Goal: Information Seeking & Learning: Learn about a topic

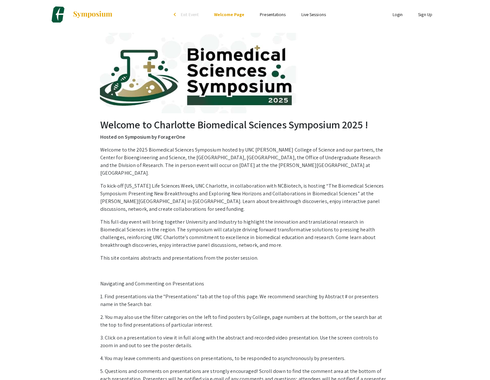
click at [401, 13] on link "Login" at bounding box center [397, 15] width 10 height 6
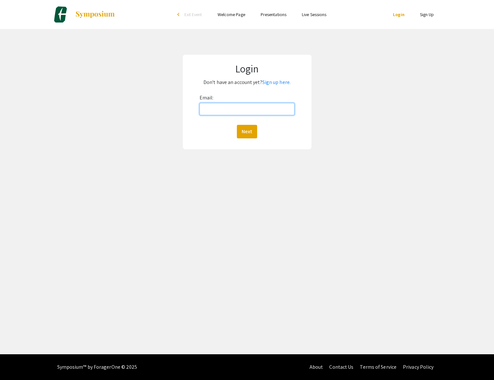
click at [256, 103] on input "Email:" at bounding box center [247, 109] width 95 height 12
type input "[EMAIL_ADDRESS][DOMAIN_NAME]"
click at [251, 130] on button "Next" at bounding box center [247, 132] width 20 height 14
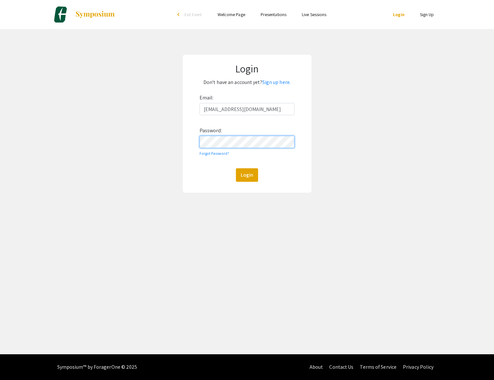
click at [236, 168] on button "Login" at bounding box center [247, 175] width 22 height 14
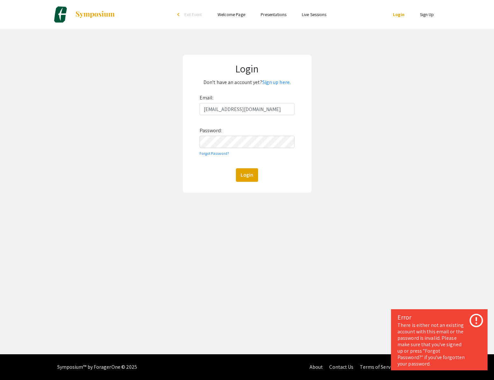
click at [377, 230] on div "Skip navigation arrow_back_ios Exit Event Welcome Page Presentations Live Sessi…" at bounding box center [247, 177] width 494 height 355
click at [214, 155] on link "Forgot Password?" at bounding box center [215, 153] width 30 height 5
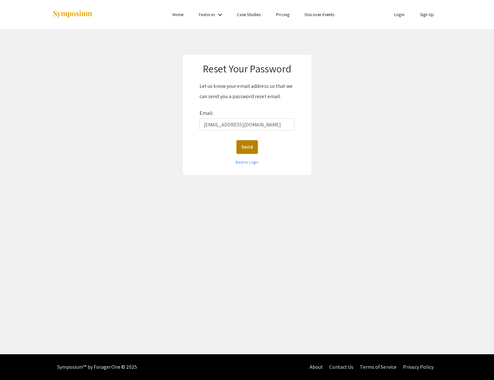
click at [247, 146] on button "Send" at bounding box center [247, 147] width 21 height 14
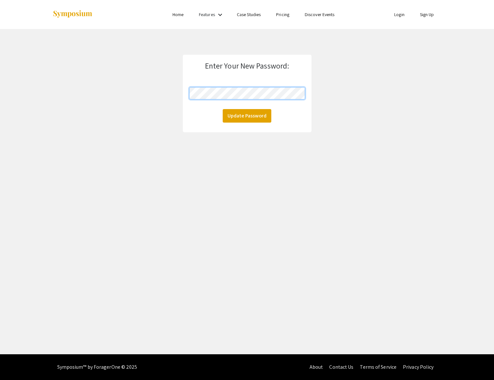
click button "Update Password" at bounding box center [247, 116] width 49 height 14
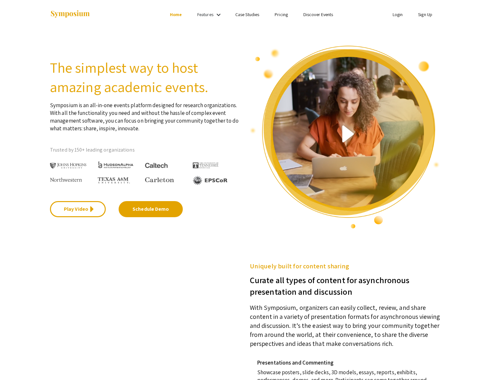
click at [398, 17] on link "Login" at bounding box center [397, 15] width 10 height 6
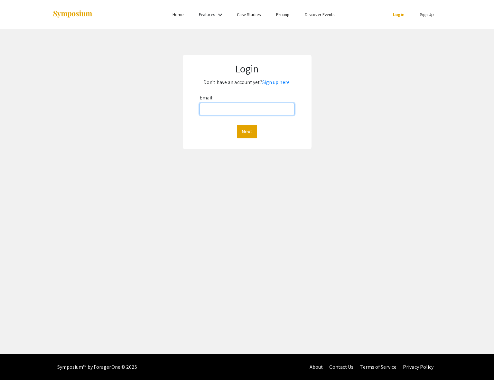
click at [228, 111] on input "Email:" at bounding box center [247, 109] width 95 height 12
type input "Srfurr1@uncc.edu"
click at [234, 135] on div "Next" at bounding box center [247, 132] width 95 height 14
click at [246, 135] on button "Next" at bounding box center [247, 132] width 20 height 14
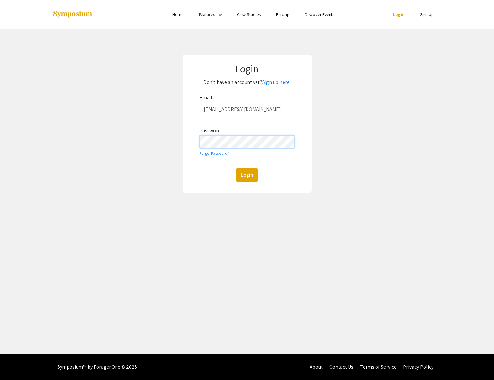
click at [236, 168] on button "Login" at bounding box center [247, 175] width 22 height 14
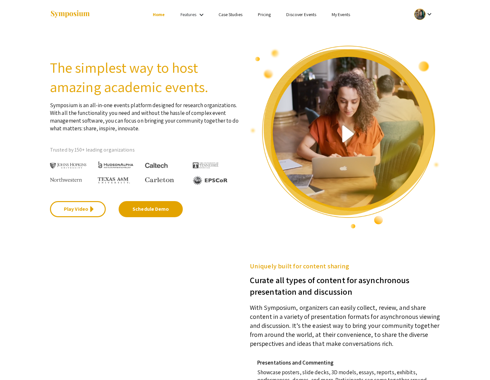
click at [424, 16] on div at bounding box center [419, 14] width 11 height 11
click at [346, 15] on div at bounding box center [245, 190] width 490 height 380
click at [341, 16] on link "My Events" at bounding box center [340, 15] width 18 height 6
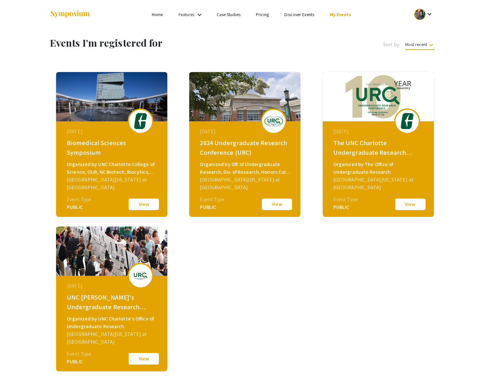
click at [162, 14] on link "Home" at bounding box center [157, 15] width 11 height 6
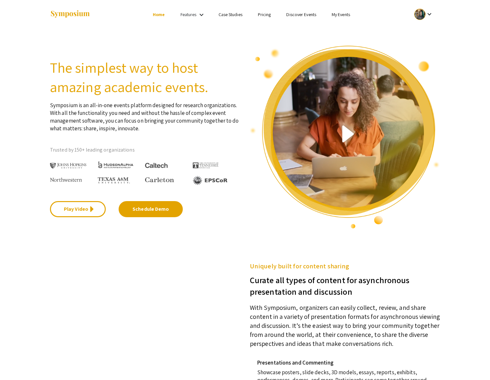
click at [430, 14] on mat-icon "keyboard_arrow_down" at bounding box center [429, 14] width 8 height 8
click at [430, 14] on div at bounding box center [245, 190] width 490 height 380
click at [343, 13] on link "My Events" at bounding box center [340, 15] width 18 height 6
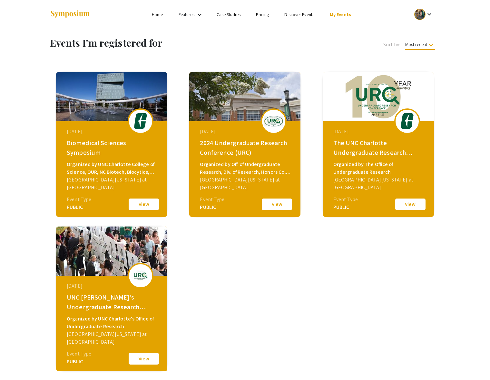
click at [86, 14] on img at bounding box center [70, 14] width 40 height 9
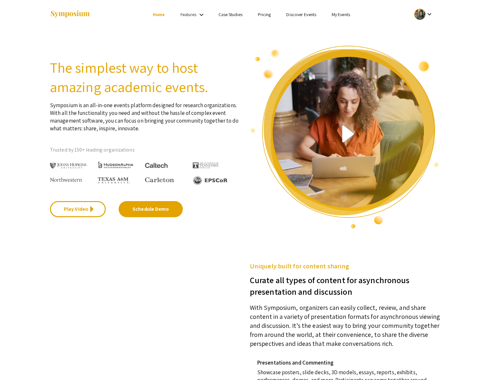
click at [335, 15] on link "My Events" at bounding box center [340, 15] width 18 height 6
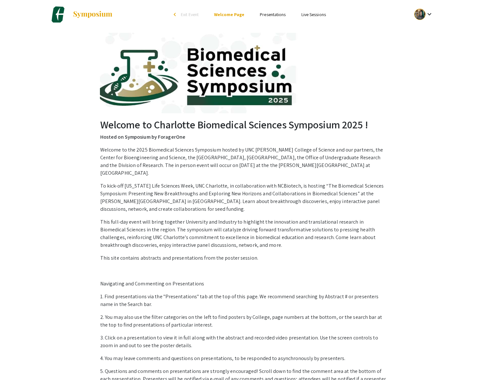
click at [274, 14] on link "Presentations" at bounding box center [273, 15] width 26 height 6
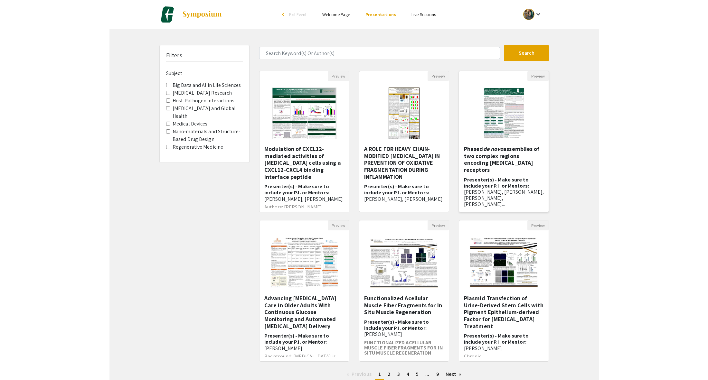
scroll to position [20, 0]
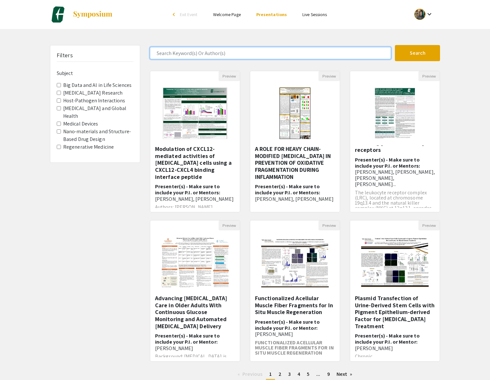
click at [167, 54] on input "Search Keyword(s) Or Author(s)" at bounding box center [270, 53] width 241 height 12
type input "[PERSON_NAME]"
click at [395, 45] on button "Search" at bounding box center [417, 53] width 45 height 16
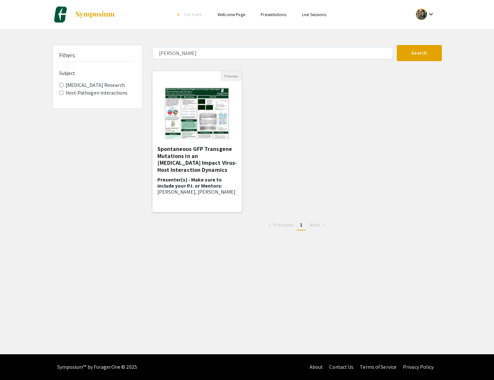
click at [220, 110] on img at bounding box center [196, 113] width 77 height 64
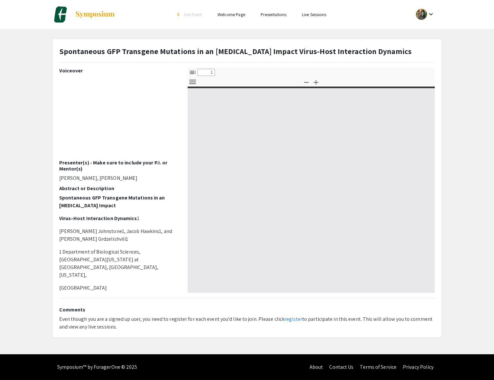
select select "custom"
type input "0"
select select "custom"
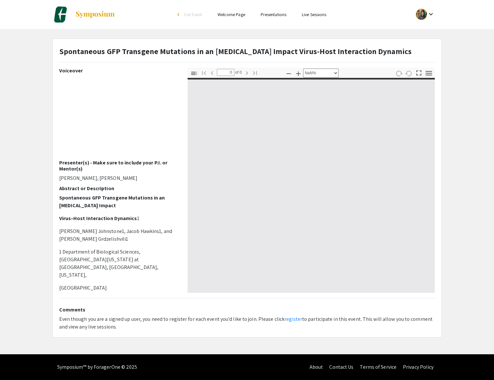
type input "1"
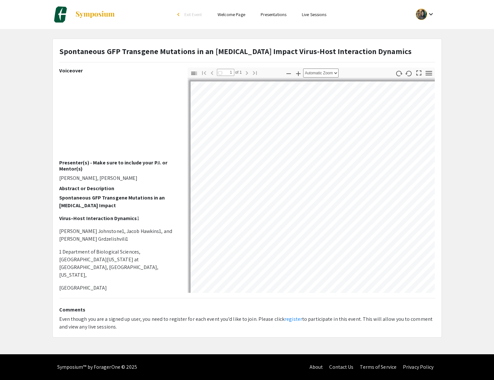
select select "auto"
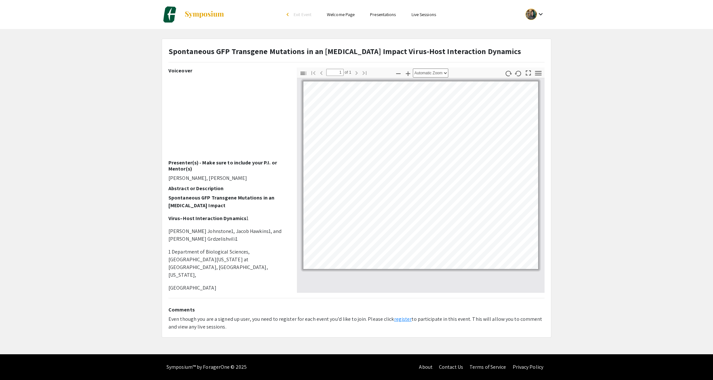
click at [400, 320] on link "register" at bounding box center [403, 319] width 18 height 7
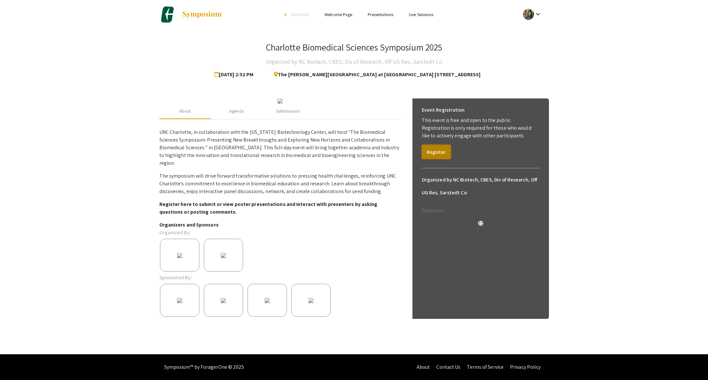
click at [437, 152] on button "Register" at bounding box center [436, 152] width 29 height 14
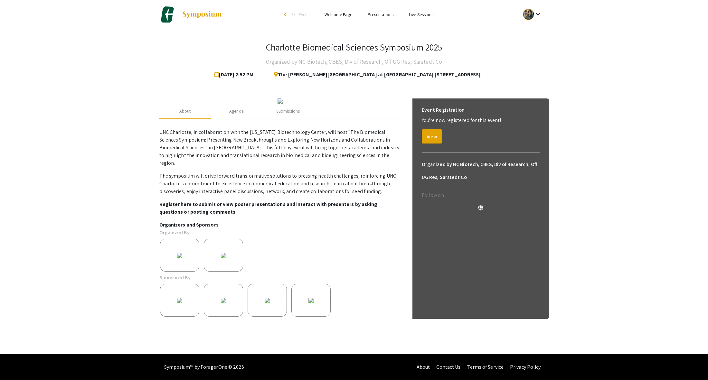
click at [494, 15] on mat-icon "keyboard_arrow_down" at bounding box center [538, 14] width 8 height 8
click at [446, 13] on div at bounding box center [354, 190] width 708 height 380
click at [383, 12] on link "Presentations" at bounding box center [381, 15] width 26 height 6
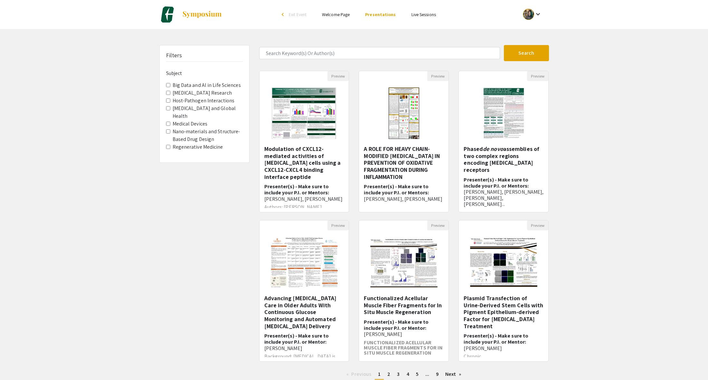
click at [494, 12] on div "keyboard_arrow_down" at bounding box center [533, 14] width 22 height 14
click at [494, 32] on button "My Account" at bounding box center [536, 31] width 40 height 15
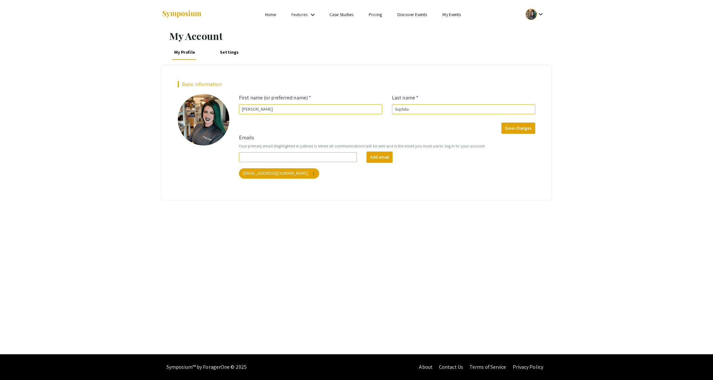
click at [458, 14] on link "My Events" at bounding box center [452, 15] width 18 height 6
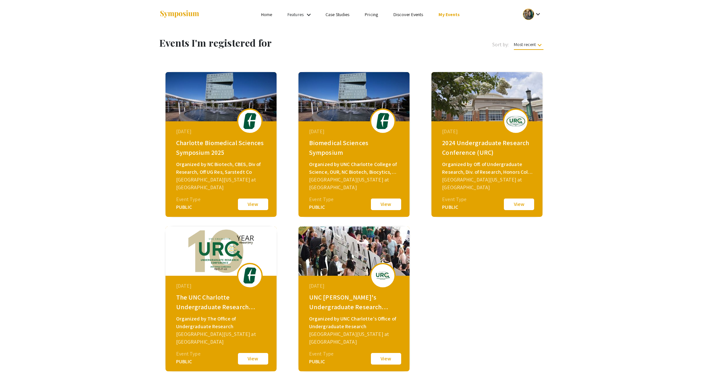
click at [265, 204] on button "View" at bounding box center [253, 205] width 32 height 14
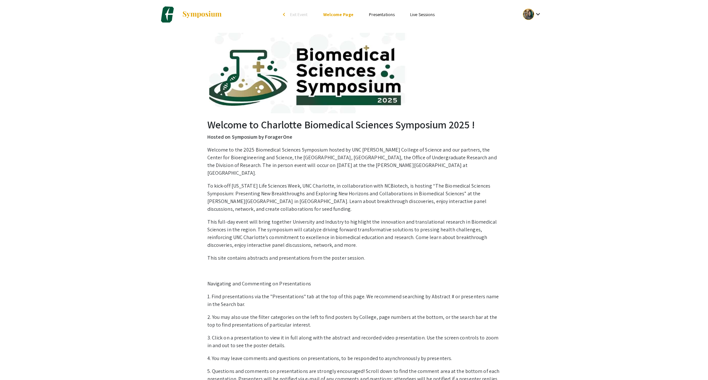
click at [428, 14] on link "Live Sessions" at bounding box center [422, 15] width 24 height 6
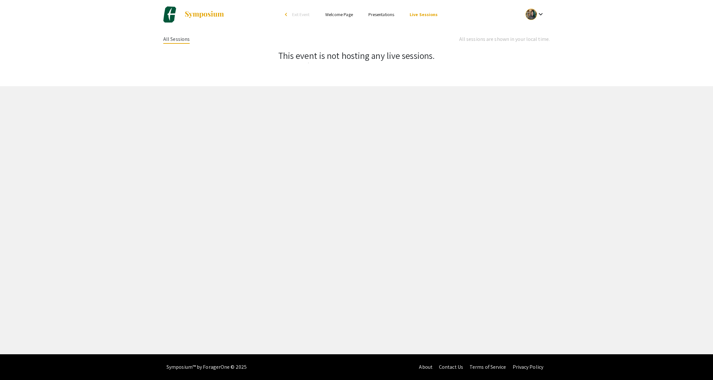
click at [381, 14] on link "Presentations" at bounding box center [382, 15] width 26 height 6
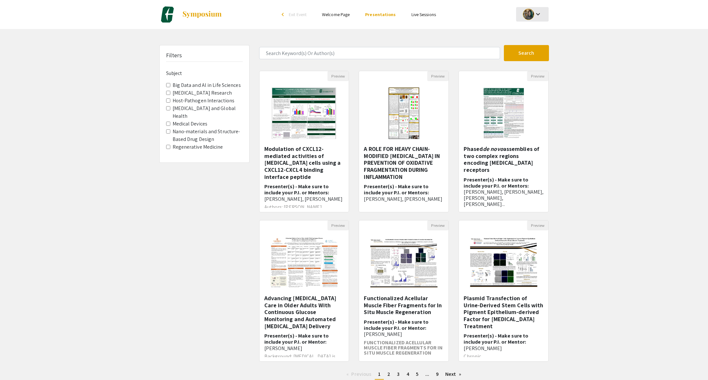
click at [494, 13] on mat-icon "keyboard_arrow_down" at bounding box center [538, 14] width 8 height 8
click at [494, 36] on button "My Account" at bounding box center [536, 31] width 40 height 15
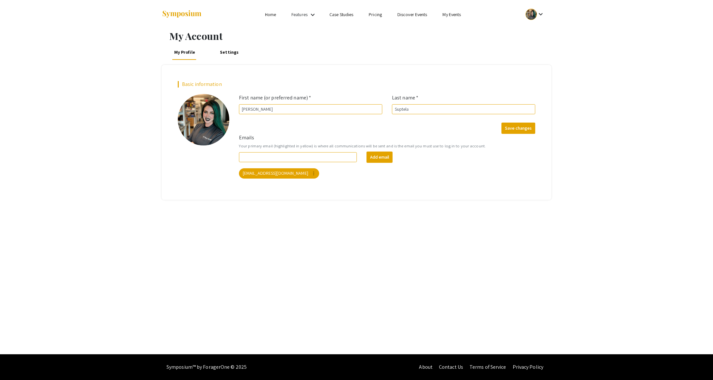
click at [266, 13] on link "Home" at bounding box center [270, 15] width 11 height 6
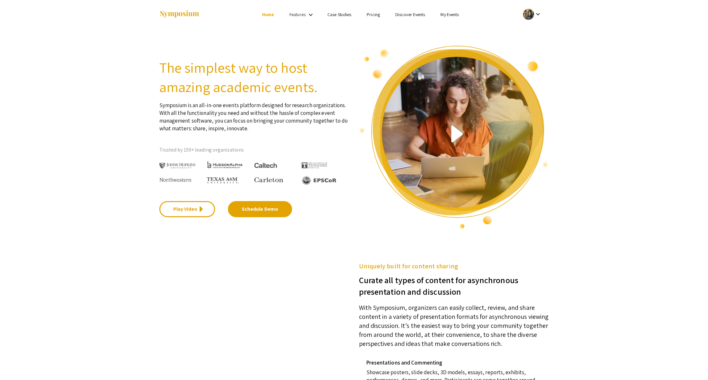
click at [299, 13] on link "Features" at bounding box center [298, 15] width 16 height 6
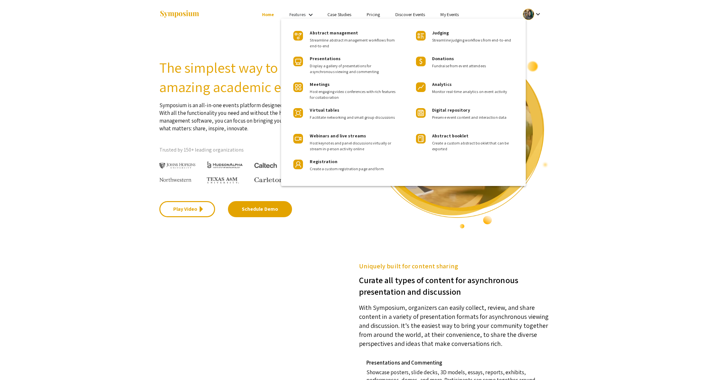
click at [341, 13] on div at bounding box center [354, 190] width 708 height 380
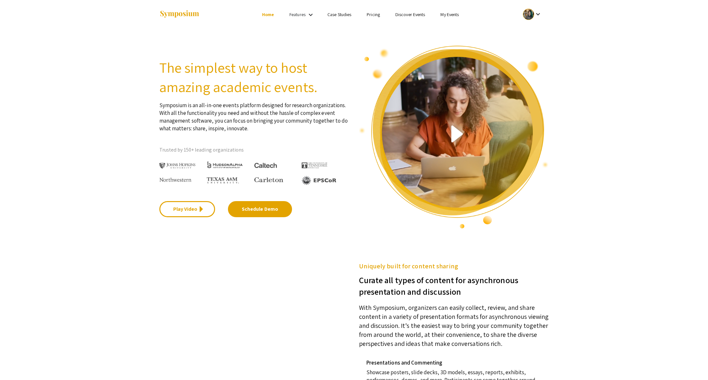
click at [386, 15] on li "Pricing" at bounding box center [373, 15] width 29 height 8
click at [446, 15] on link "My Events" at bounding box center [450, 15] width 18 height 6
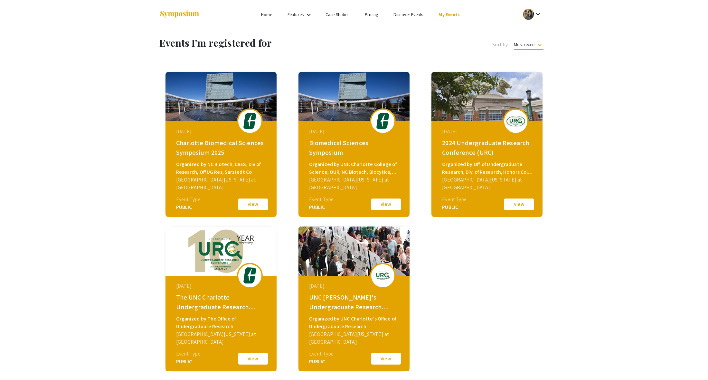
click at [255, 186] on div "September 05, 2025 Charlotte Biomedical Sciences Symposium 2025 Organized by NC…" at bounding box center [222, 161] width 111 height 81
click at [250, 201] on button "View" at bounding box center [253, 205] width 32 height 14
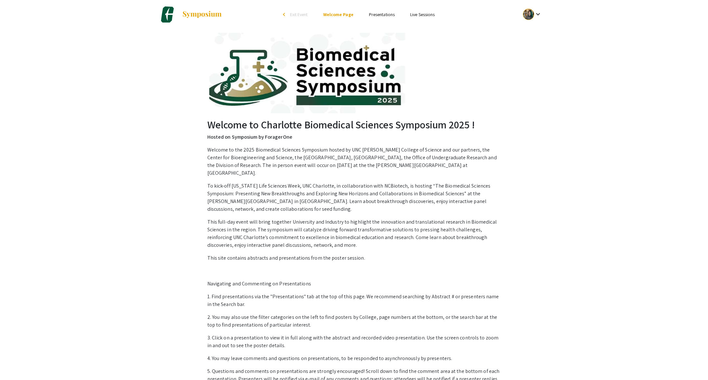
click at [381, 14] on link "Presentations" at bounding box center [382, 15] width 26 height 6
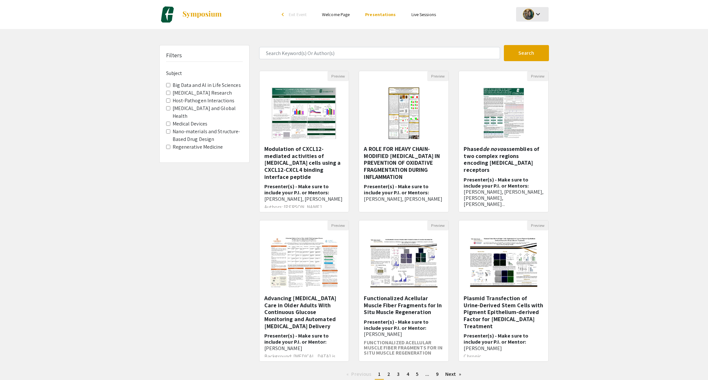
click at [494, 15] on mat-icon "keyboard_arrow_down" at bounding box center [538, 14] width 8 height 8
click at [494, 21] on div at bounding box center [354, 190] width 708 height 380
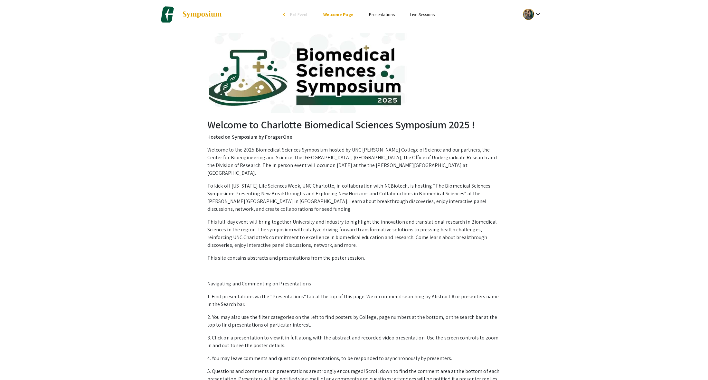
click at [378, 12] on link "Presentations" at bounding box center [382, 15] width 26 height 6
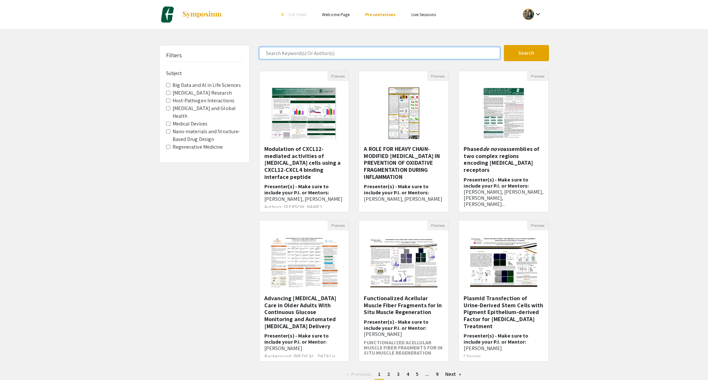
click at [289, 51] on input "Search Keyword(s) Or Author(s)" at bounding box center [379, 53] width 241 height 12
type input "charlotte johnstone"
click at [494, 55] on button "Search" at bounding box center [526, 53] width 45 height 16
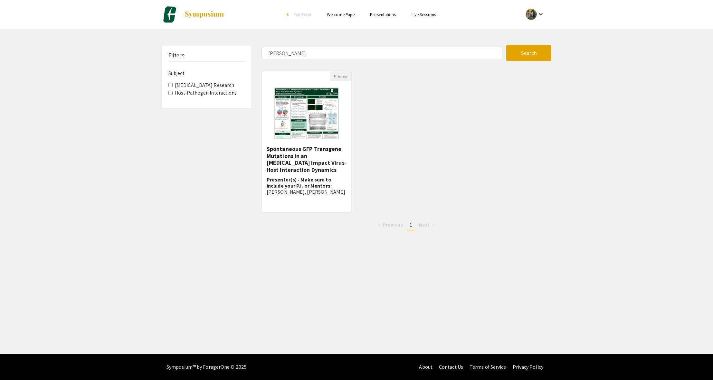
click at [311, 105] on img at bounding box center [306, 113] width 77 height 64
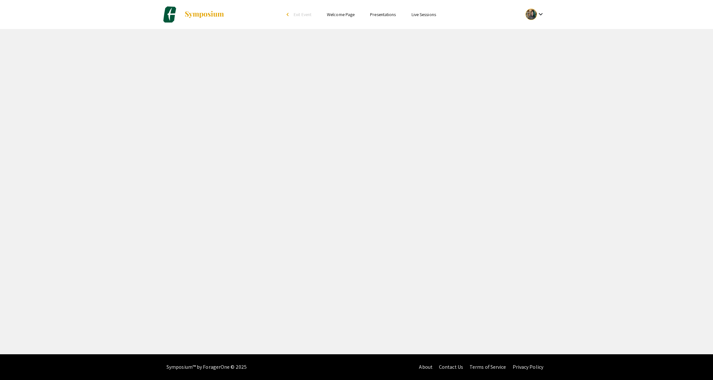
select select "custom"
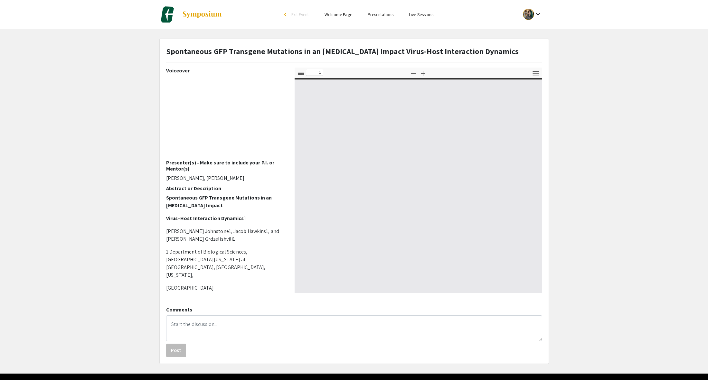
type input "0"
select select "custom"
type input "1"
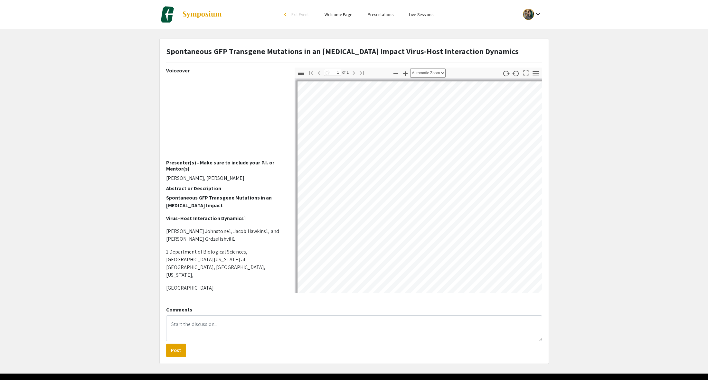
select select "auto"
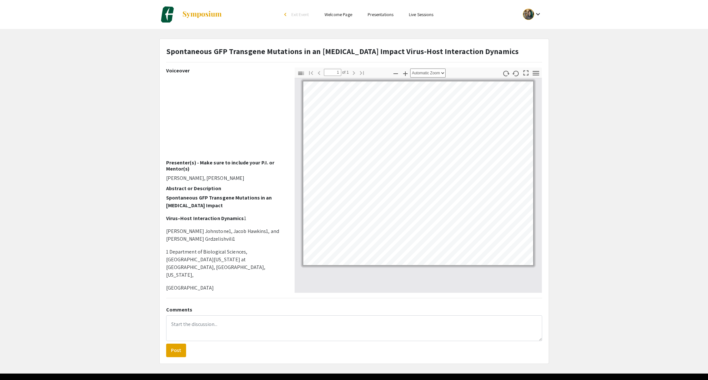
click at [494, 17] on div at bounding box center [528, 14] width 11 height 11
click at [494, 35] on button "My Account" at bounding box center [536, 31] width 40 height 15
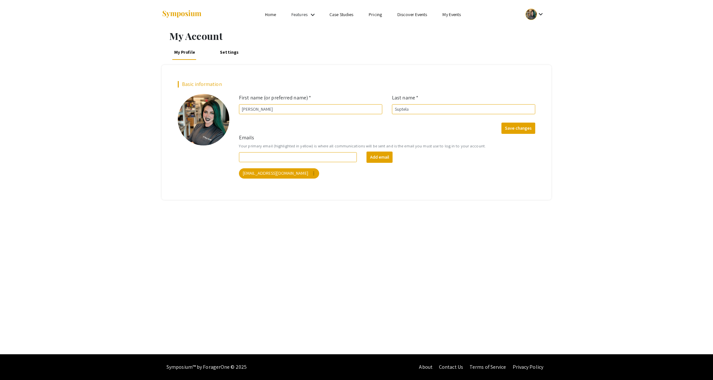
click at [453, 15] on link "My Events" at bounding box center [452, 15] width 18 height 6
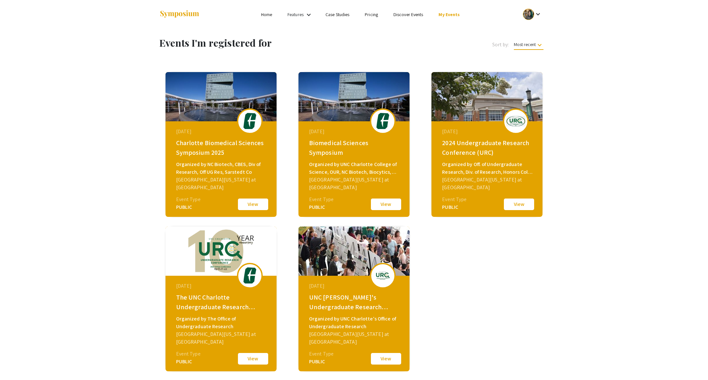
click at [379, 206] on button "View" at bounding box center [386, 205] width 32 height 14
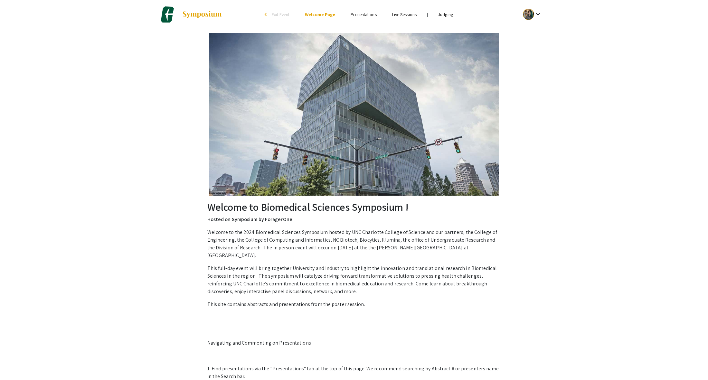
click at [448, 14] on link "Judging" at bounding box center [445, 15] width 15 height 6
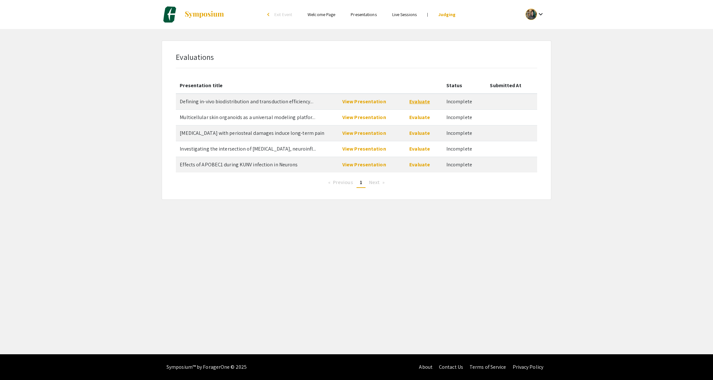
click at [416, 102] on link "Evaluate" at bounding box center [419, 101] width 21 height 7
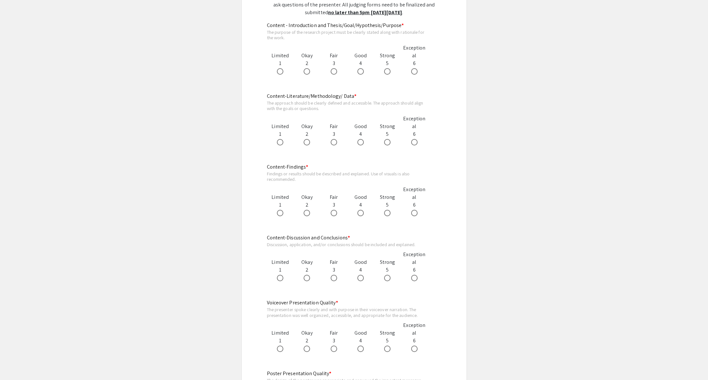
scroll to position [32, 0]
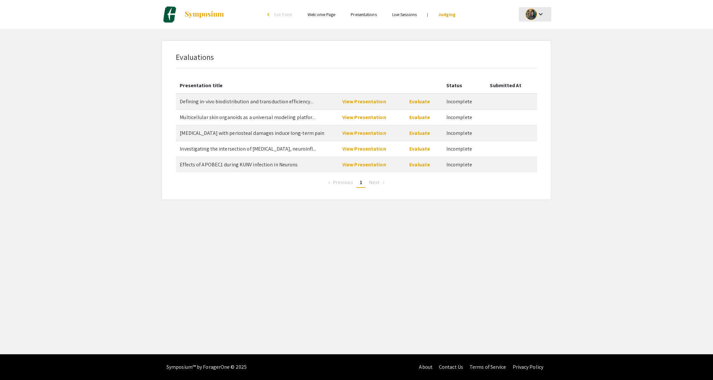
click at [494, 17] on mat-icon "keyboard_arrow_down" at bounding box center [541, 14] width 8 height 8
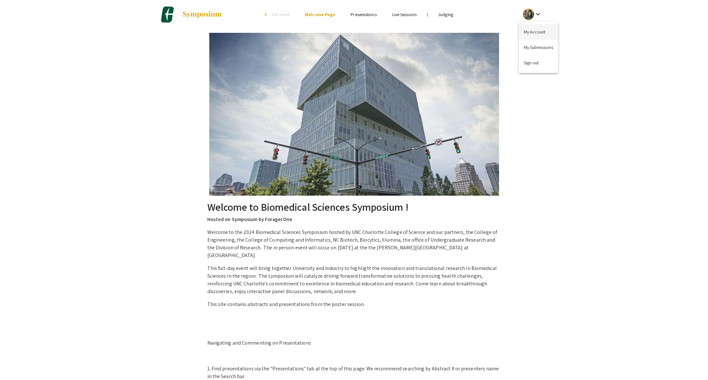
click at [494, 33] on button "My Account" at bounding box center [539, 31] width 40 height 15
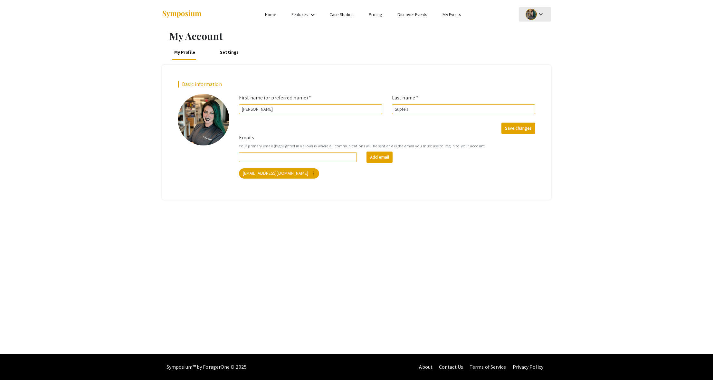
click at [494, 14] on mat-icon "keyboard_arrow_down" at bounding box center [541, 14] width 8 height 8
click at [450, 16] on div at bounding box center [356, 190] width 713 height 380
click at [452, 15] on link "My Events" at bounding box center [452, 15] width 18 height 6
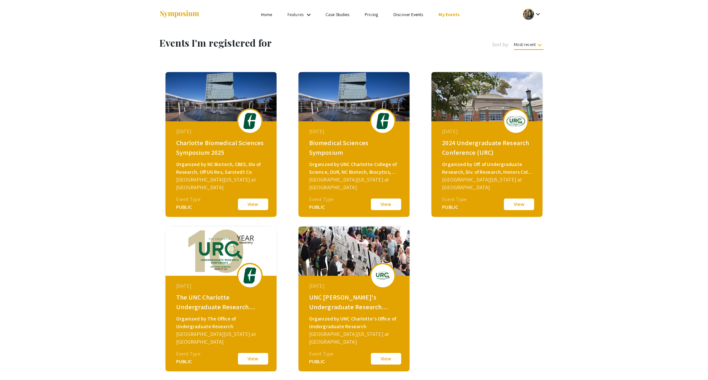
click at [253, 203] on button "View" at bounding box center [253, 205] width 32 height 14
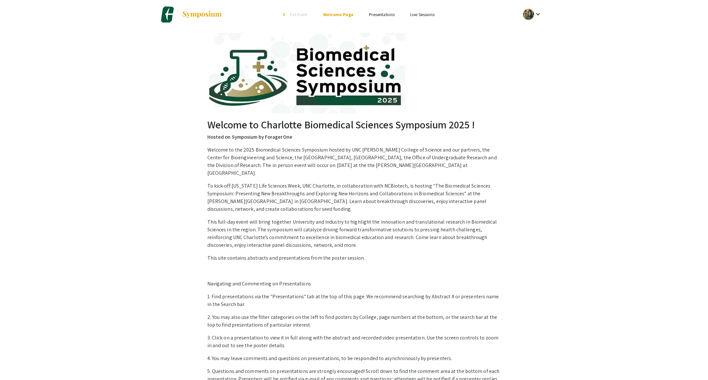
click at [386, 16] on link "Presentations" at bounding box center [382, 15] width 26 height 6
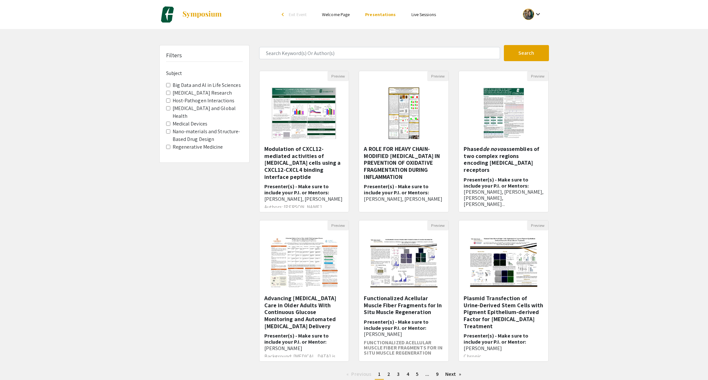
click at [321, 59] on form "Search" at bounding box center [404, 53] width 300 height 16
click at [320, 55] on input "Search Keyword(s) Or Author(s)" at bounding box center [379, 53] width 241 height 12
click at [301, 57] on input "riley" at bounding box center [379, 53] width 241 height 12
type input "riley"
click at [494, 45] on button "Search" at bounding box center [526, 53] width 45 height 16
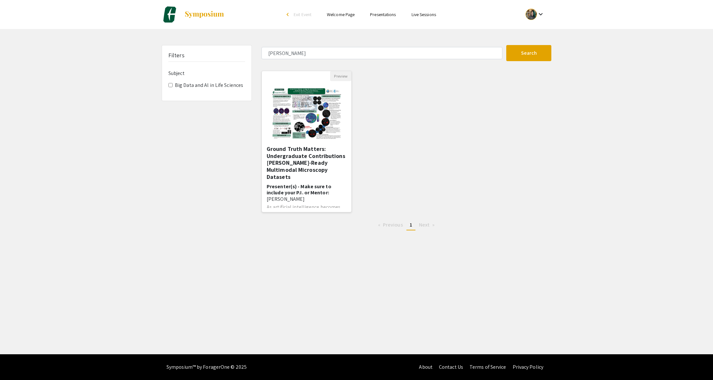
click at [314, 124] on img "Open Presentation <p>Ground Truth Matters: Undergraduate Contributions to</p><p…" at bounding box center [306, 113] width 81 height 64
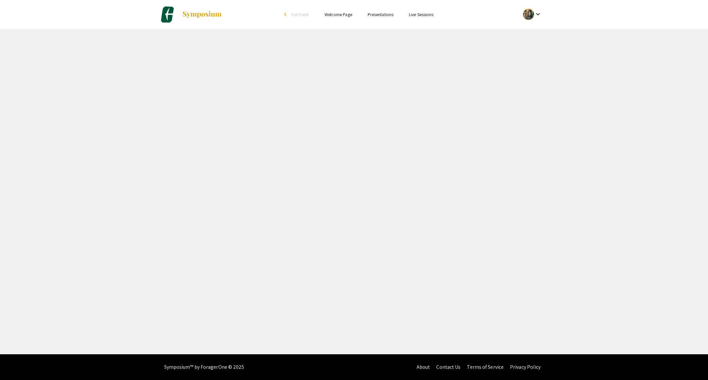
select select "custom"
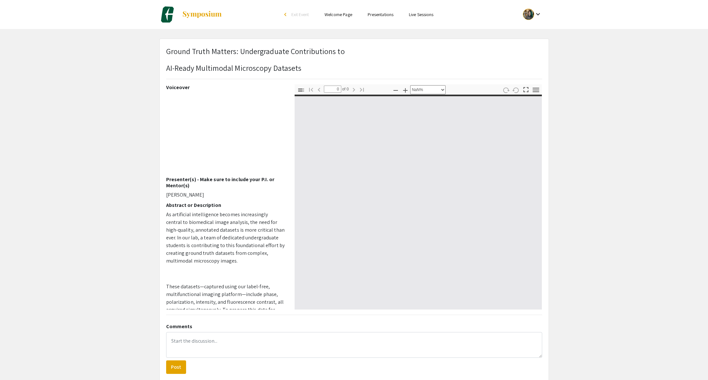
type input "1"
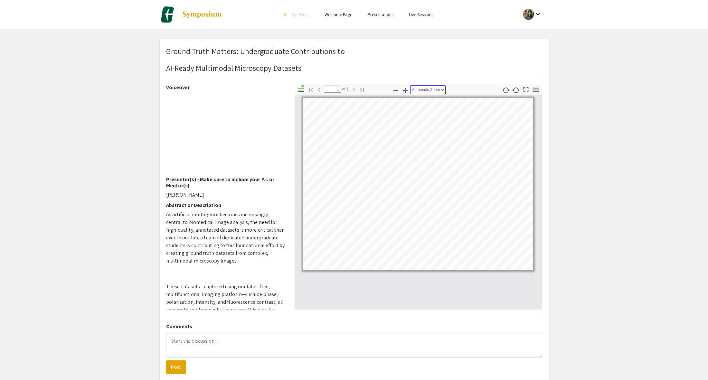
click at [434, 90] on select "Automatic Zoom Actual Size Page Fit Page Width 50% 100% 125% 150% 200% 300% 400…" at bounding box center [427, 89] width 35 height 9
click at [410, 85] on select "Automatic Zoom Actual Size Page Fit Page Width 50% 100% 125% 150% 200% 300% 400…" at bounding box center [427, 89] width 35 height 9
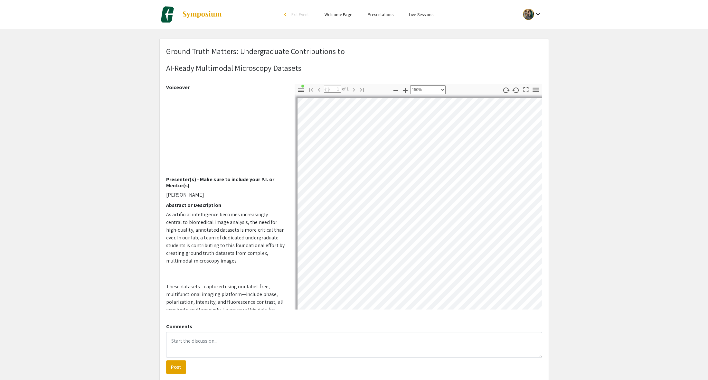
click at [445, 94] on div "Zoom Out Zoom In Automatic Zoom Actual Size Page Fit Page Width 50% 100% 125% 1…" at bounding box center [418, 90] width 55 height 12
click at [441, 93] on select "Automatic Zoom Actual Size Page Fit Page Width 50% 100% 125% 150% 200% 300% 400…" at bounding box center [427, 89] width 35 height 9
click at [410, 85] on select "Automatic Zoom Actual Size Page Fit Page Width 50% 100% 125% 150% 200% 300% 400…" at bounding box center [427, 89] width 35 height 9
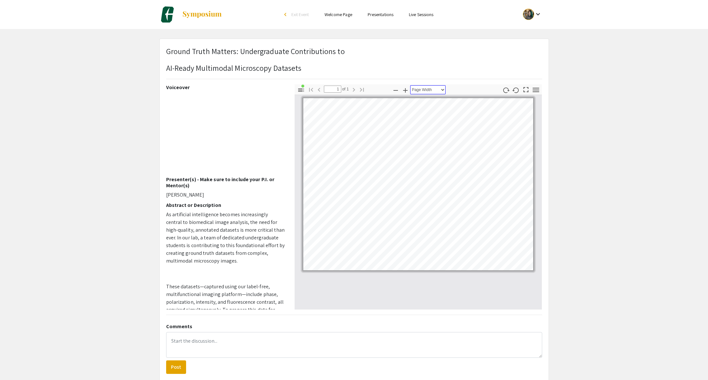
drag, startPoint x: 432, startPoint y: 89, endPoint x: 432, endPoint y: 94, distance: 4.8
click at [432, 89] on select "Automatic Zoom Actual Size Page Fit Page Width 50% 100% 125% 150% 200% 300% 400…" at bounding box center [427, 89] width 35 height 9
click at [410, 85] on select "Automatic Zoom Actual Size Page Fit Page Width 50% 100% 125% 150% 200% 300% 400…" at bounding box center [427, 89] width 35 height 9
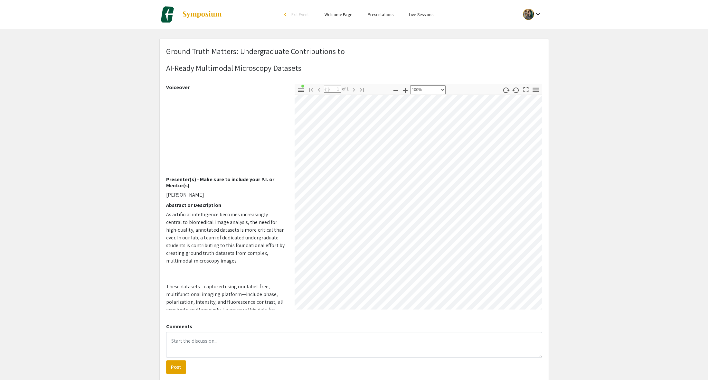
drag, startPoint x: 446, startPoint y: 160, endPoint x: 439, endPoint y: 125, distance: 35.8
click at [436, 91] on select "Automatic Zoom Actual Size Page Fit Page Width 50% 100% 125% 150% 200% 300% 400…" at bounding box center [427, 89] width 35 height 9
click at [398, 89] on icon "button" at bounding box center [396, 91] width 8 height 8
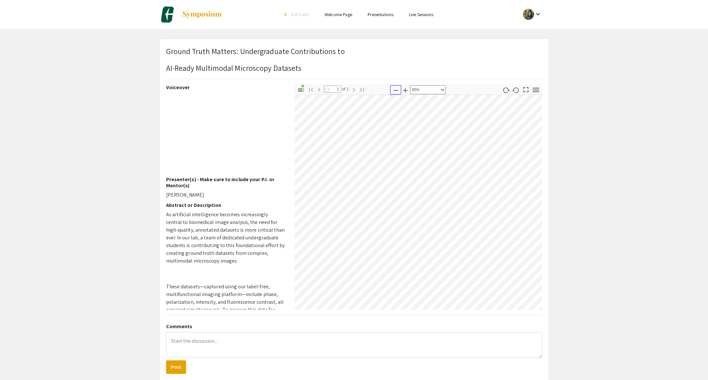
click at [398, 89] on icon "button" at bounding box center [396, 91] width 8 height 8
click at [397, 89] on icon "button" at bounding box center [396, 91] width 8 height 8
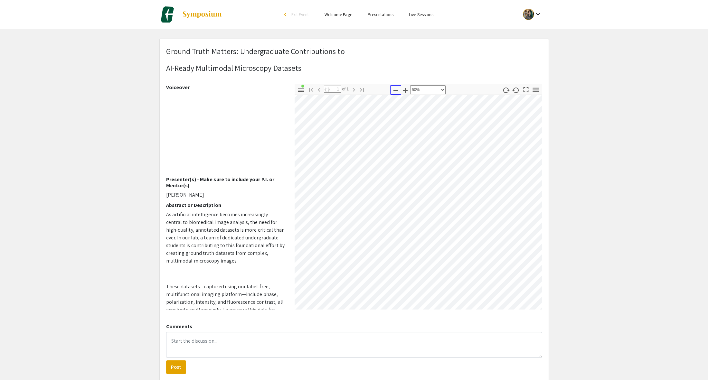
click at [397, 89] on icon "button" at bounding box center [396, 91] width 8 height 8
select select "custom"
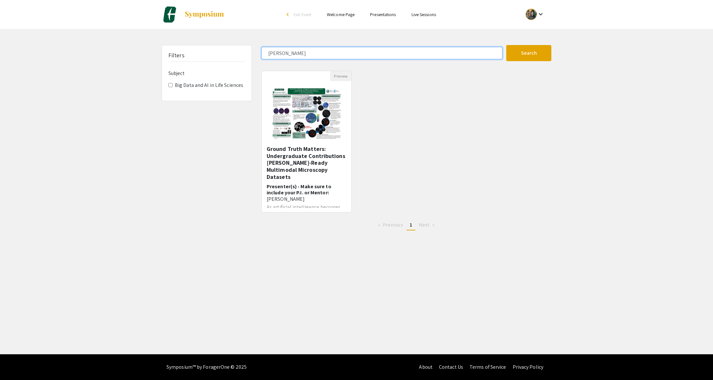
click at [291, 49] on input "riley" at bounding box center [382, 53] width 241 height 12
drag, startPoint x: 291, startPoint y: 57, endPoint x: 219, endPoint y: 51, distance: 71.7
click at [219, 51] on div "Filters Subject Big Data and Al in Life Sciences riley Search 1 Results found P…" at bounding box center [356, 140] width 399 height 191
type input "jonathan beau"
click at [494, 45] on button "Search" at bounding box center [528, 53] width 45 height 16
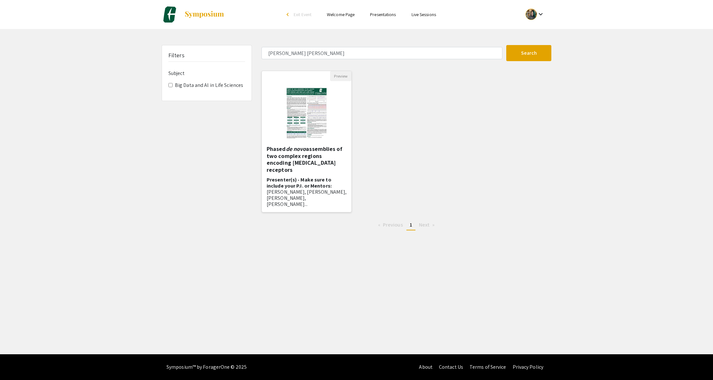
click at [298, 114] on img "Open Presentation <p>Phased <em>de novo </em>assemblies of two complex regions …" at bounding box center [307, 113] width 54 height 64
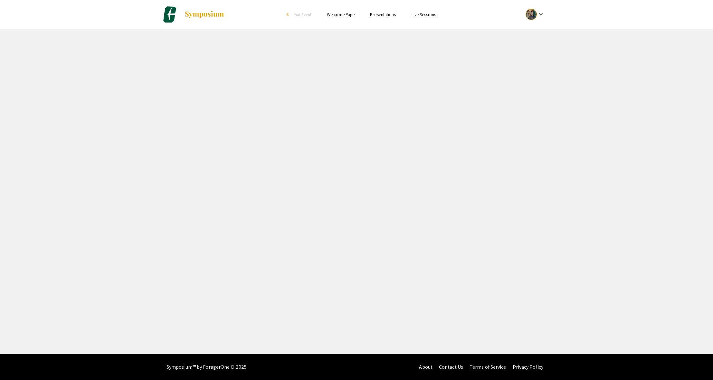
select select "custom"
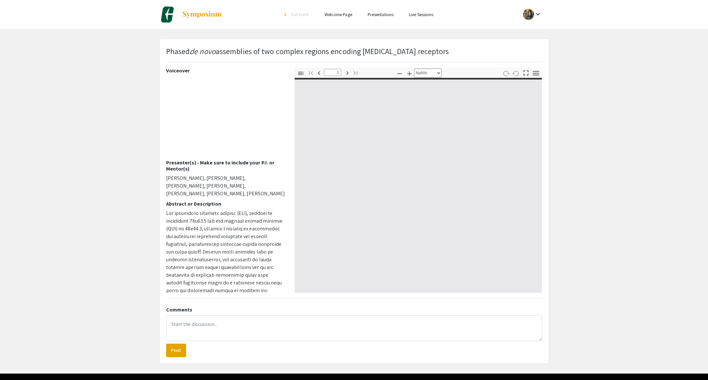
type input "0"
select select "custom"
type input "1"
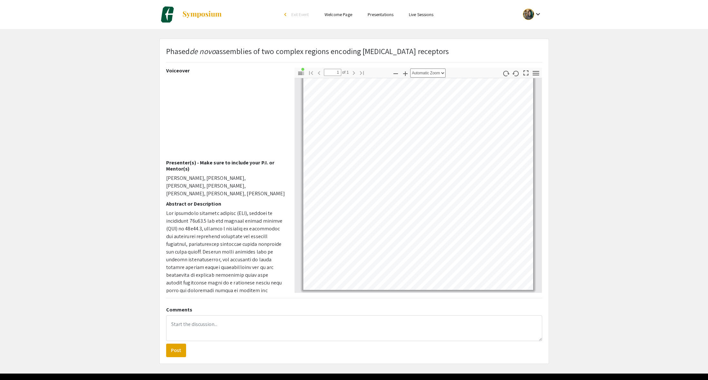
scroll to position [14, 0]
click at [405, 74] on icon "button" at bounding box center [406, 74] width 8 height 8
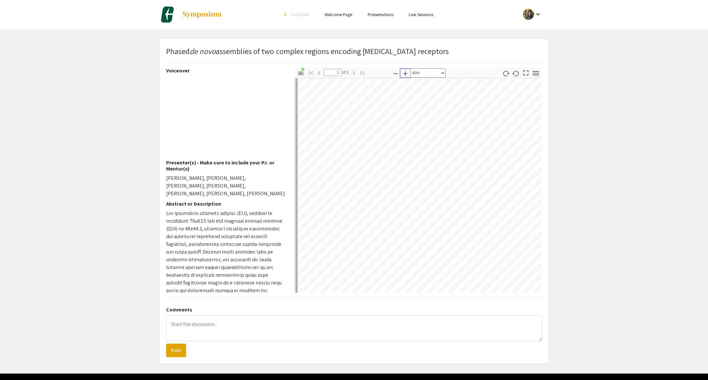
click at [405, 74] on icon "button" at bounding box center [406, 74] width 8 height 8
click at [396, 76] on icon "button" at bounding box center [396, 74] width 8 height 8
select select "custom"
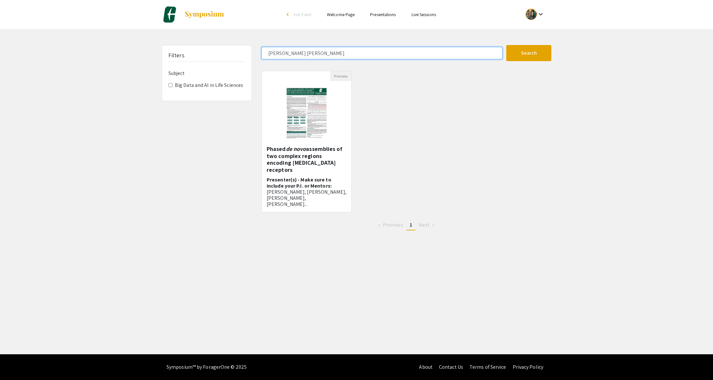
drag, startPoint x: 310, startPoint y: 55, endPoint x: 262, endPoint y: 55, distance: 48.3
click at [262, 55] on input "jonathan beau" at bounding box center [382, 53] width 241 height 12
click at [494, 45] on button "Search" at bounding box center [528, 53] width 45 height 16
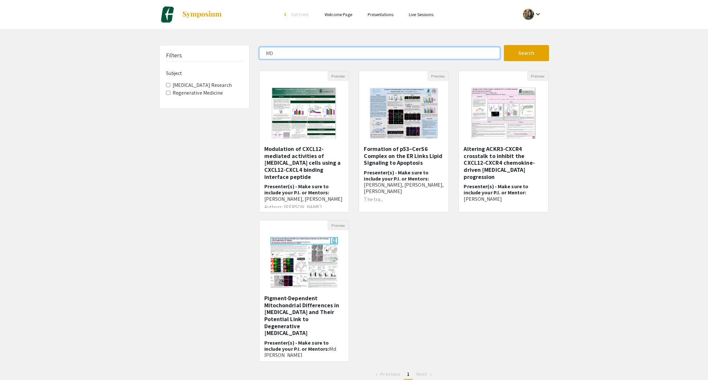
click at [301, 55] on input "MD" at bounding box center [379, 53] width 241 height 12
click at [494, 45] on button "Search" at bounding box center [526, 53] width 45 height 16
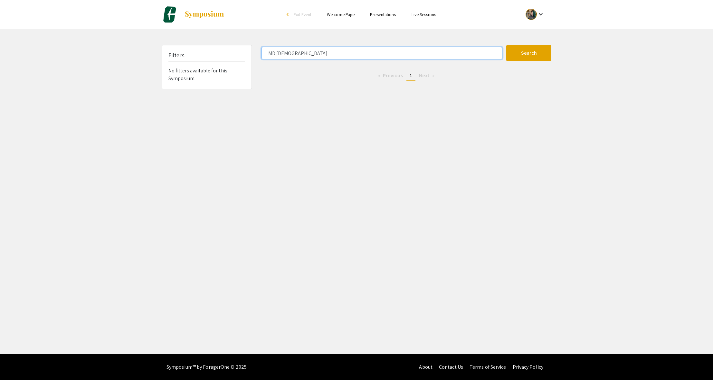
drag, startPoint x: 275, startPoint y: 55, endPoint x: 250, endPoint y: 55, distance: 25.4
click at [250, 55] on div "Filters No filters available for this Symposium. MD islam Search 0 Results foun…" at bounding box center [356, 67] width 399 height 44
type input "islam"
click at [494, 45] on button "Search" at bounding box center [528, 53] width 45 height 16
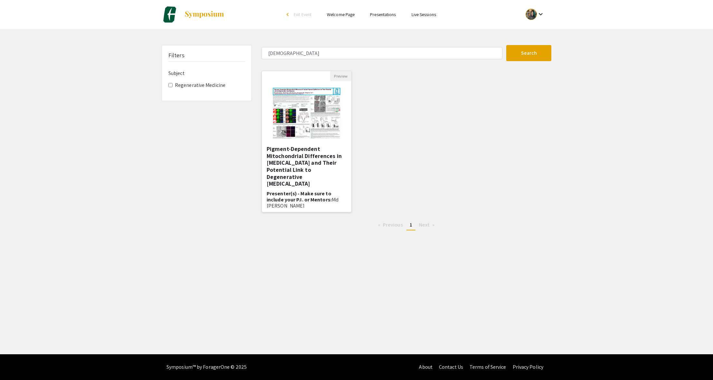
click at [307, 125] on img "Open Presentation <p><strong>Pigment-Dependent Mitochondrial Differences in Ret…" at bounding box center [306, 113] width 81 height 64
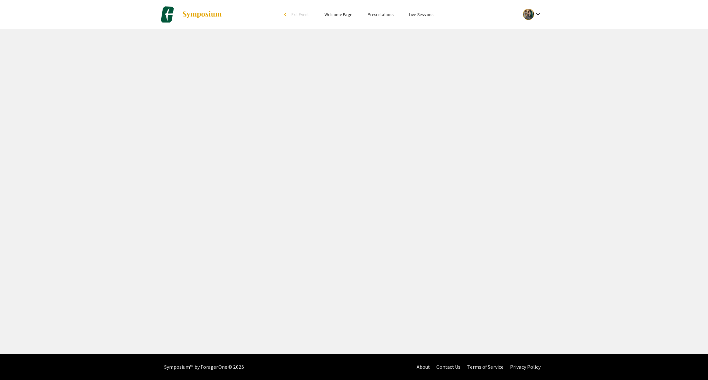
select select "custom"
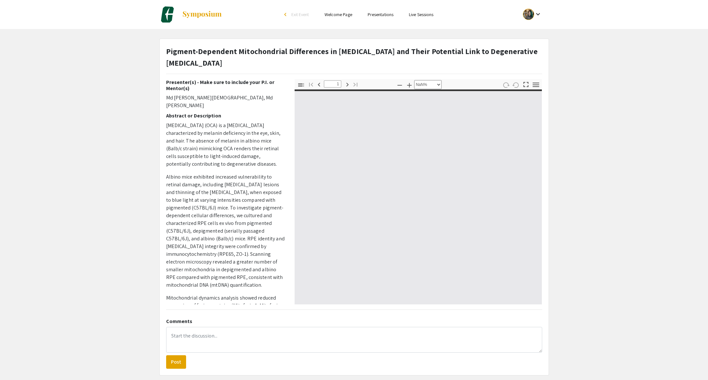
type input "0"
select select "auto"
type input "1"
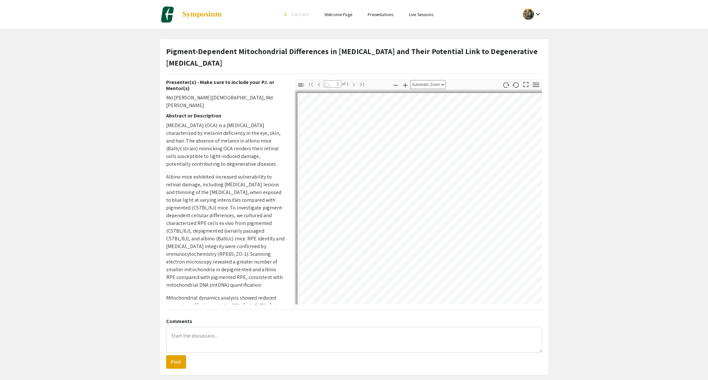
select select "auto"
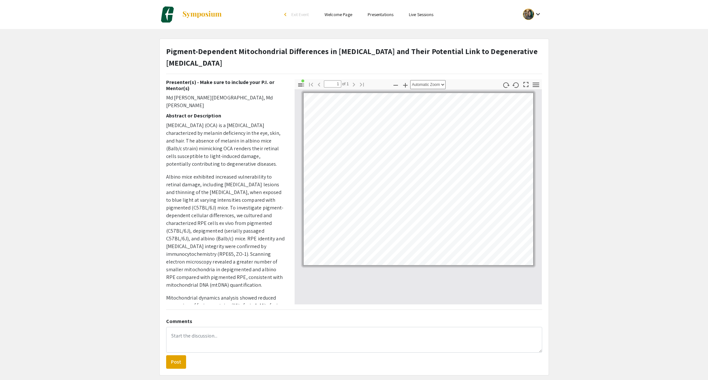
click at [219, 141] on p "Oculocutaneous albinism (OCA) is a genetic disorder characterized by melanin de…" at bounding box center [225, 145] width 119 height 46
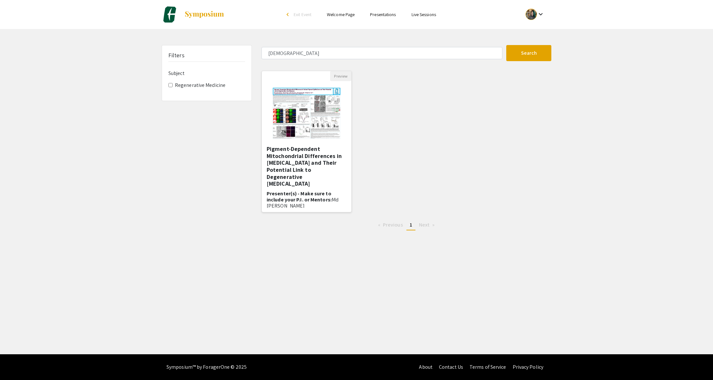
click at [313, 130] on img "Open Presentation <p><strong>Pigment-Dependent Mitochondrial Differences in Ret…" at bounding box center [306, 113] width 81 height 64
select select "custom"
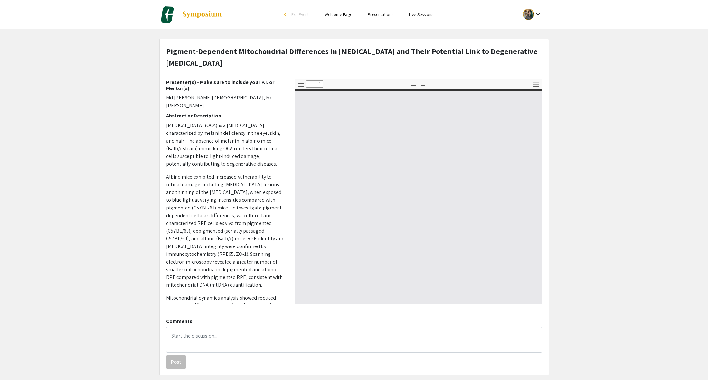
type input "0"
select select "auto"
type input "1"
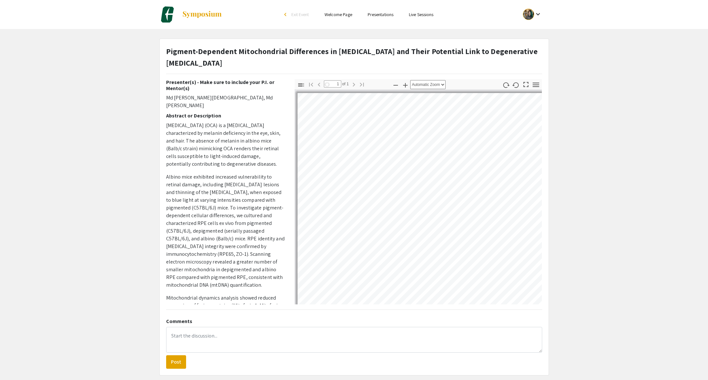
select select "auto"
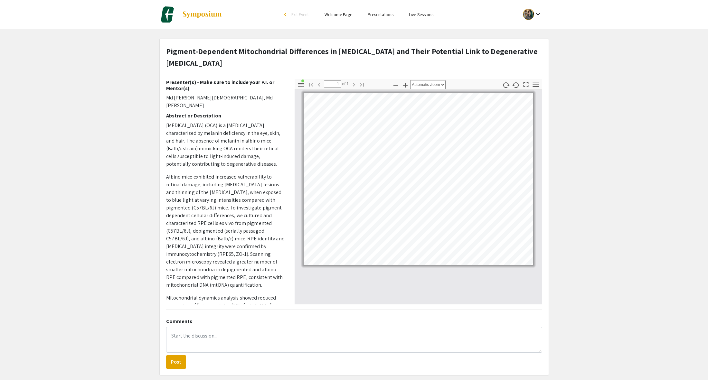
click at [370, 34] on div "Skip navigation arrow_back_ios Exit Event Welcome Page Presentations Live Sessi…" at bounding box center [354, 193] width 708 height 386
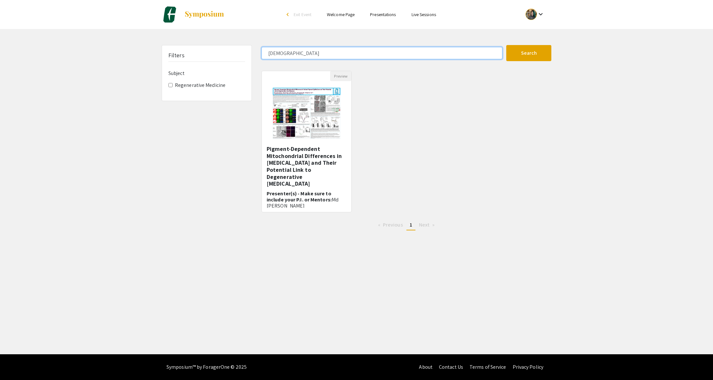
drag, startPoint x: 307, startPoint y: 49, endPoint x: 257, endPoint y: 58, distance: 50.7
click at [257, 58] on div "islam" at bounding box center [382, 53] width 250 height 12
type input "jonathan beau"
click at [310, 49] on input "jonathan beau" at bounding box center [382, 53] width 241 height 12
click at [494, 45] on button "Search" at bounding box center [528, 53] width 45 height 16
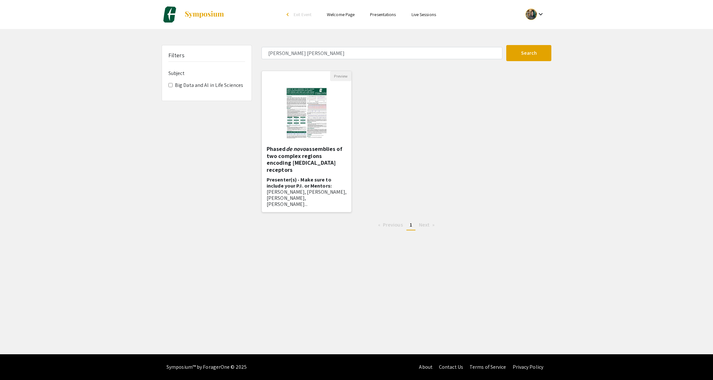
click at [304, 143] on img "Open Presentation <p>Phased <em>de novo </em>assemblies of two complex regions …" at bounding box center [307, 113] width 54 height 64
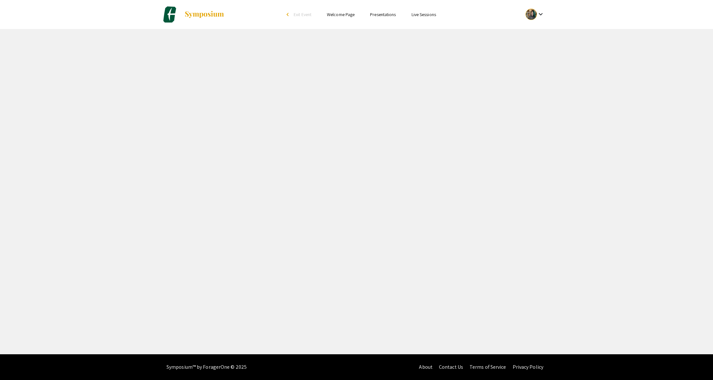
select select "custom"
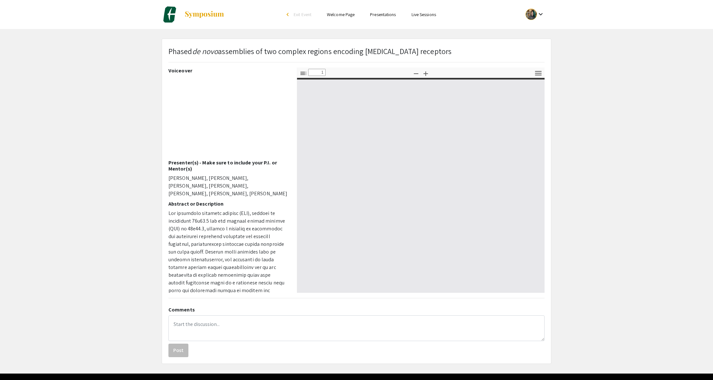
type input "0"
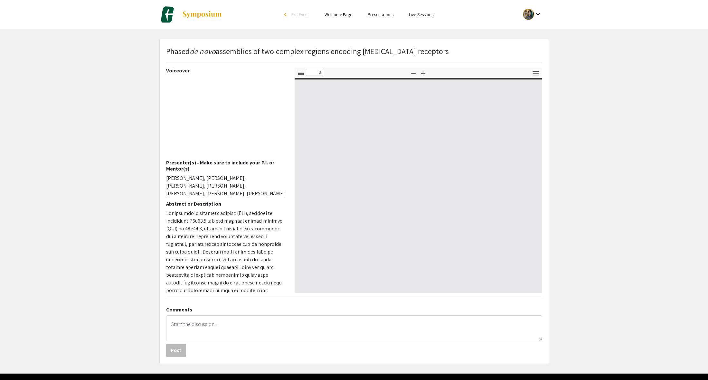
select select "custom"
type input "1"
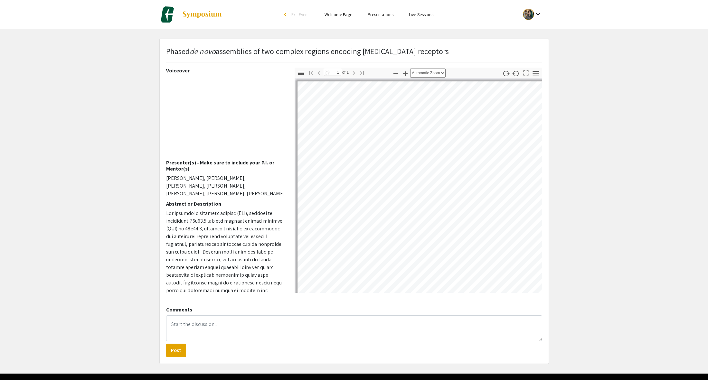
select select "custom"
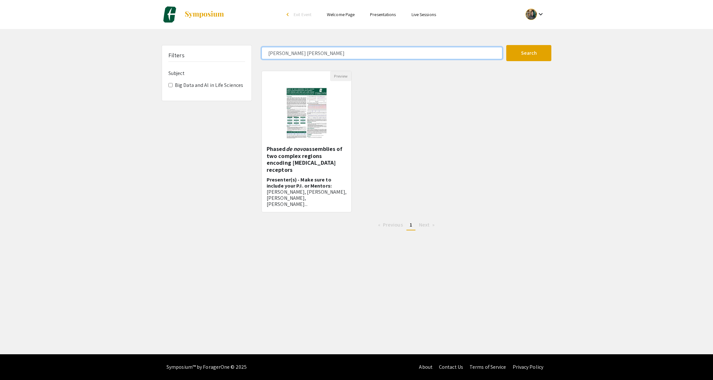
drag, startPoint x: 297, startPoint y: 55, endPoint x: 225, endPoint y: 53, distance: 71.9
click at [232, 55] on div "Filters Subject Big Data and Al in Life Sciences jonathan beau Search 1 Results…" at bounding box center [356, 140] width 399 height 191
type input "islam"
click at [494, 45] on button "Search" at bounding box center [528, 53] width 45 height 16
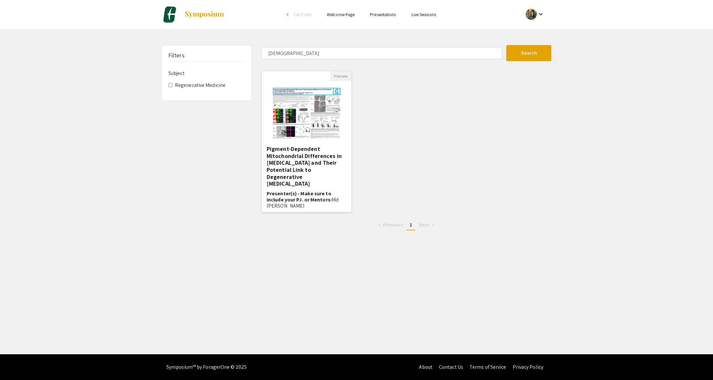
click at [291, 110] on img "Open Presentation <p><strong>Pigment-Dependent Mitochondrial Differences in Ret…" at bounding box center [306, 113] width 81 height 64
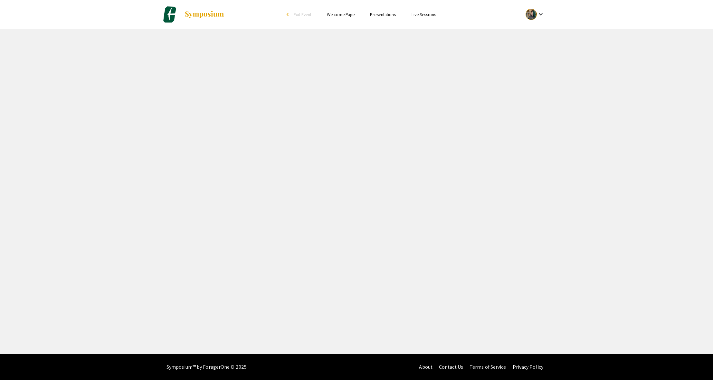
select select "custom"
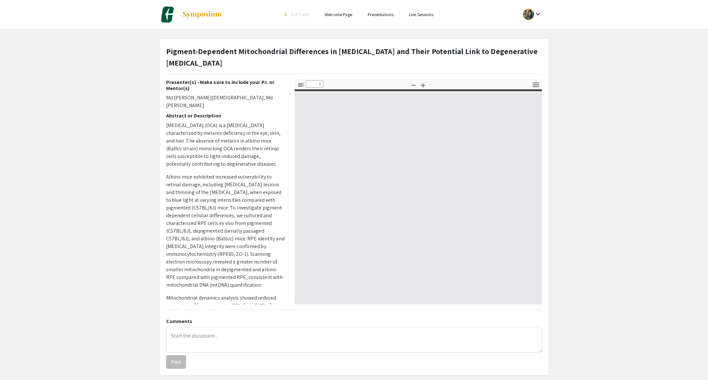
type input "0"
select select "custom"
type input "1"
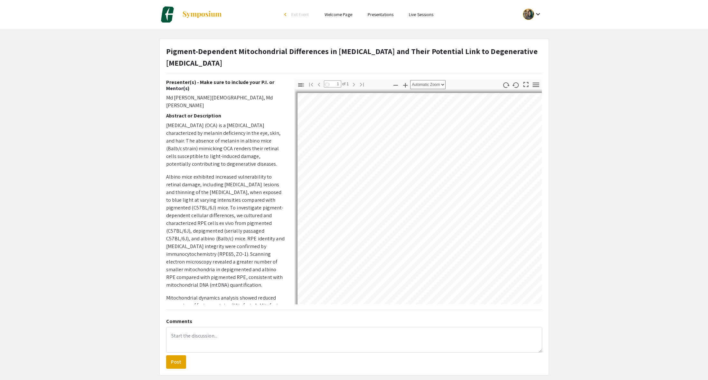
select select "auto"
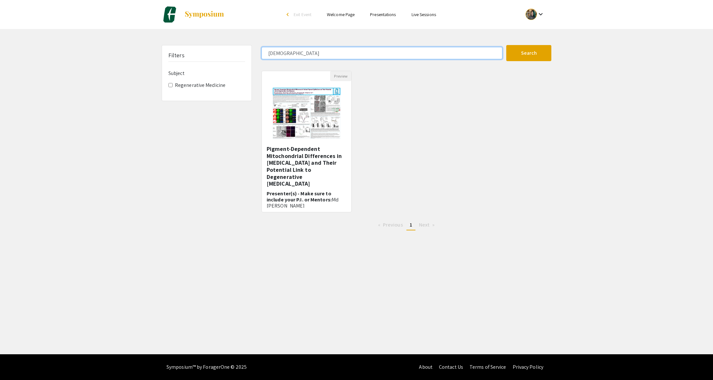
drag, startPoint x: 286, startPoint y: 55, endPoint x: 231, endPoint y: 52, distance: 55.8
click at [238, 56] on div "Filters Subject Regenerative Medicine islam Search 1 Results found Preview Pigm…" at bounding box center [356, 140] width 399 height 191
type input "suruchi"
click at [494, 45] on button "Search" at bounding box center [528, 53] width 45 height 16
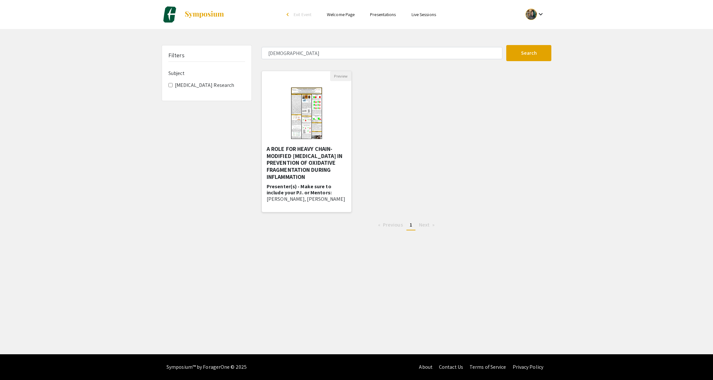
click at [305, 117] on img at bounding box center [307, 113] width 44 height 64
select select "custom"
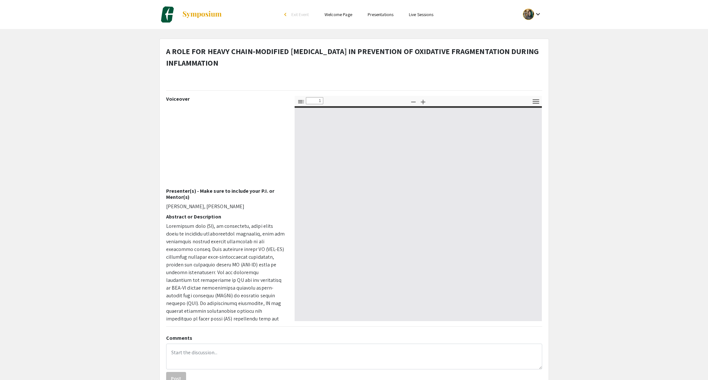
type input "0"
select select "custom"
type input "1"
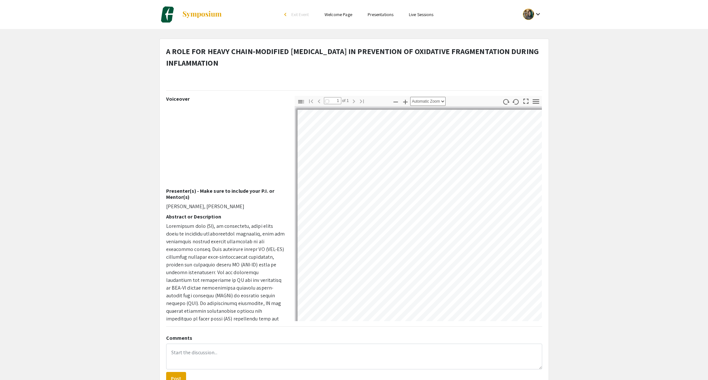
select select "auto"
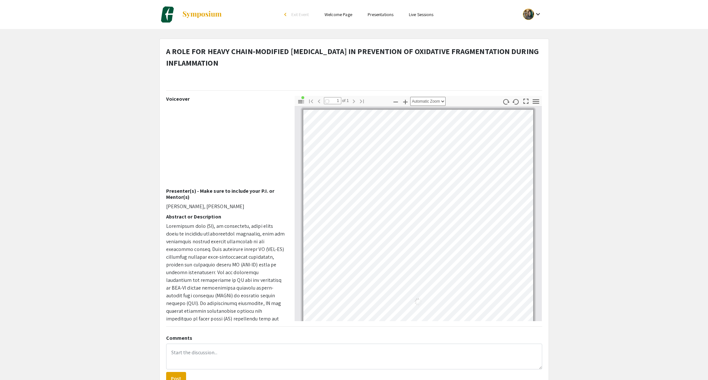
scroll to position [2, 0]
